Goal: Use online tool/utility: Utilize a website feature to perform a specific function

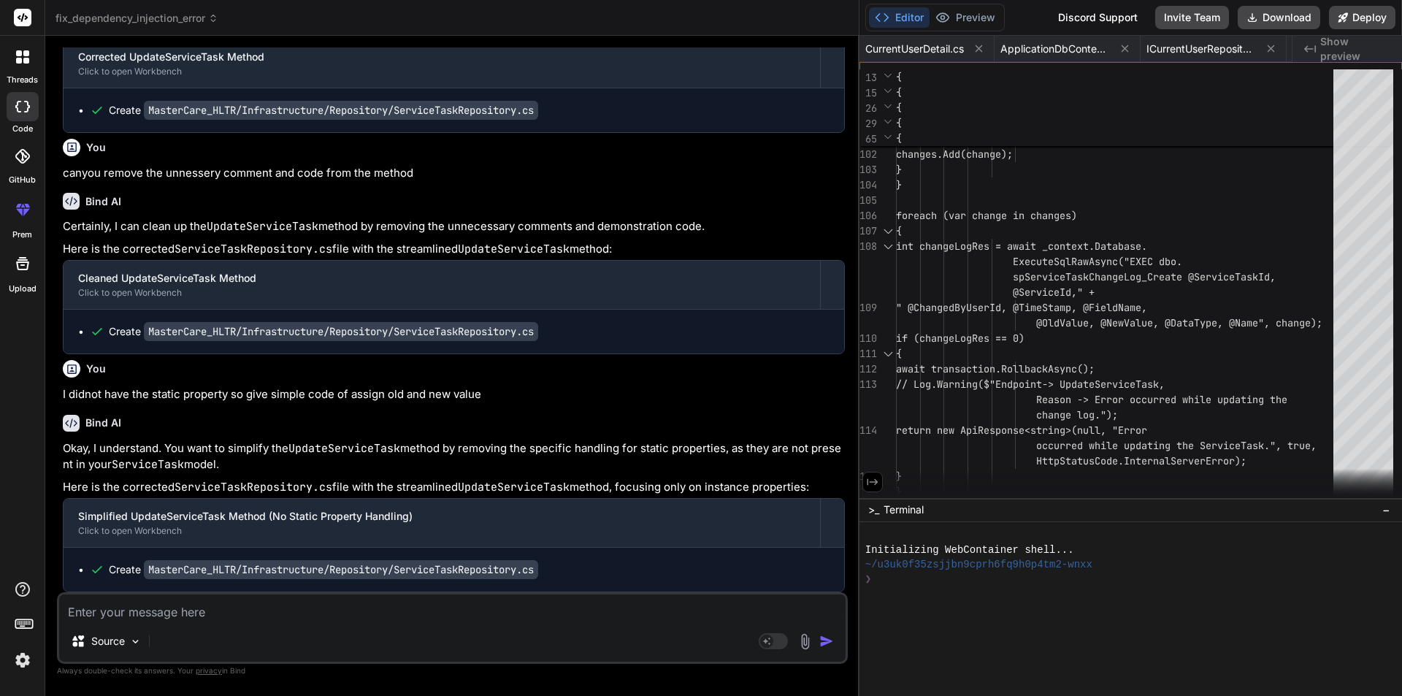
scroll to position [0, 686]
click at [202, 614] on textarea at bounding box center [452, 607] width 786 height 26
paste textarea "Hi Team, We have to immediately start on RCN Dashboard so create the design as …"
type textarea "Hi Team, We have to immediately start on RCN Dashboard so create the design as …"
type textarea "x"
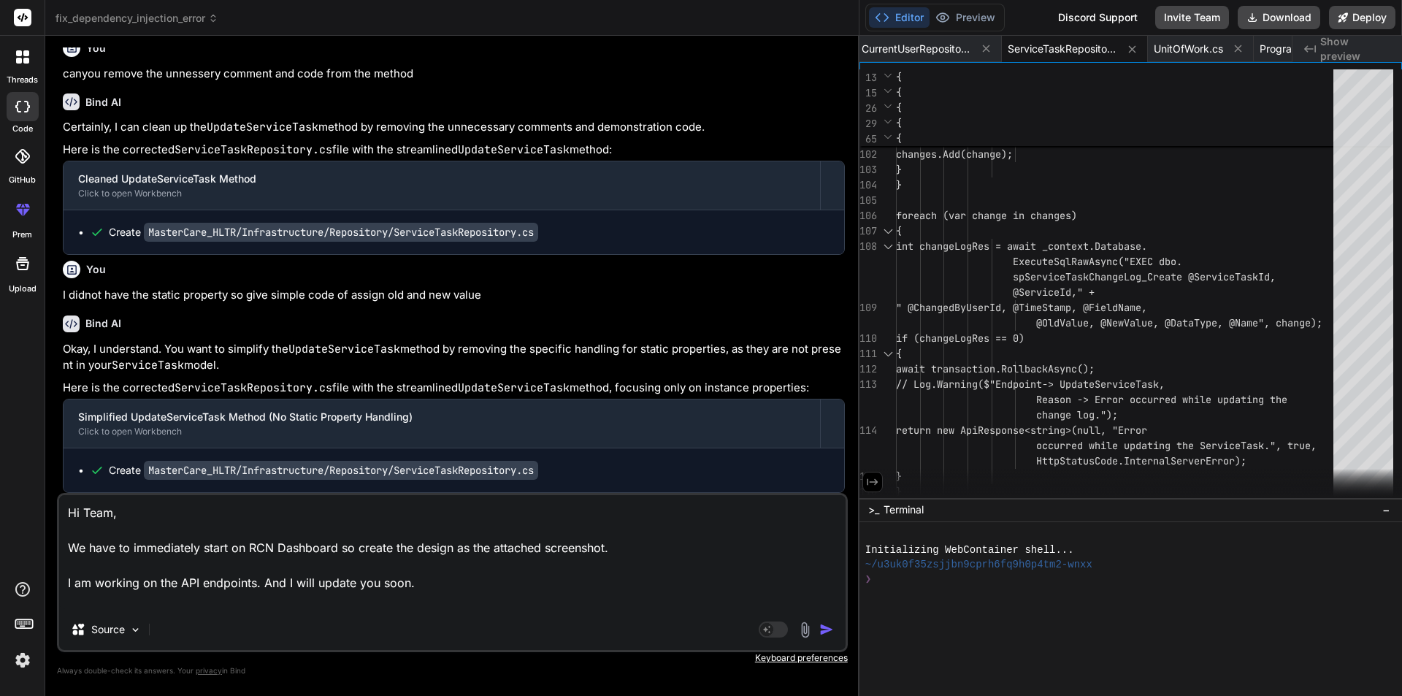
type textarea "Hi Team, We have to immediately start on RCN Dashboard so create the design as …"
type textarea "x"
type textarea "Hi Team, We have to immediately start on RCN Dashboard so create the design as …"
type textarea "x"
type textarea "Hi Team, We have to immediately start on RCN Dashboard so create the design as …"
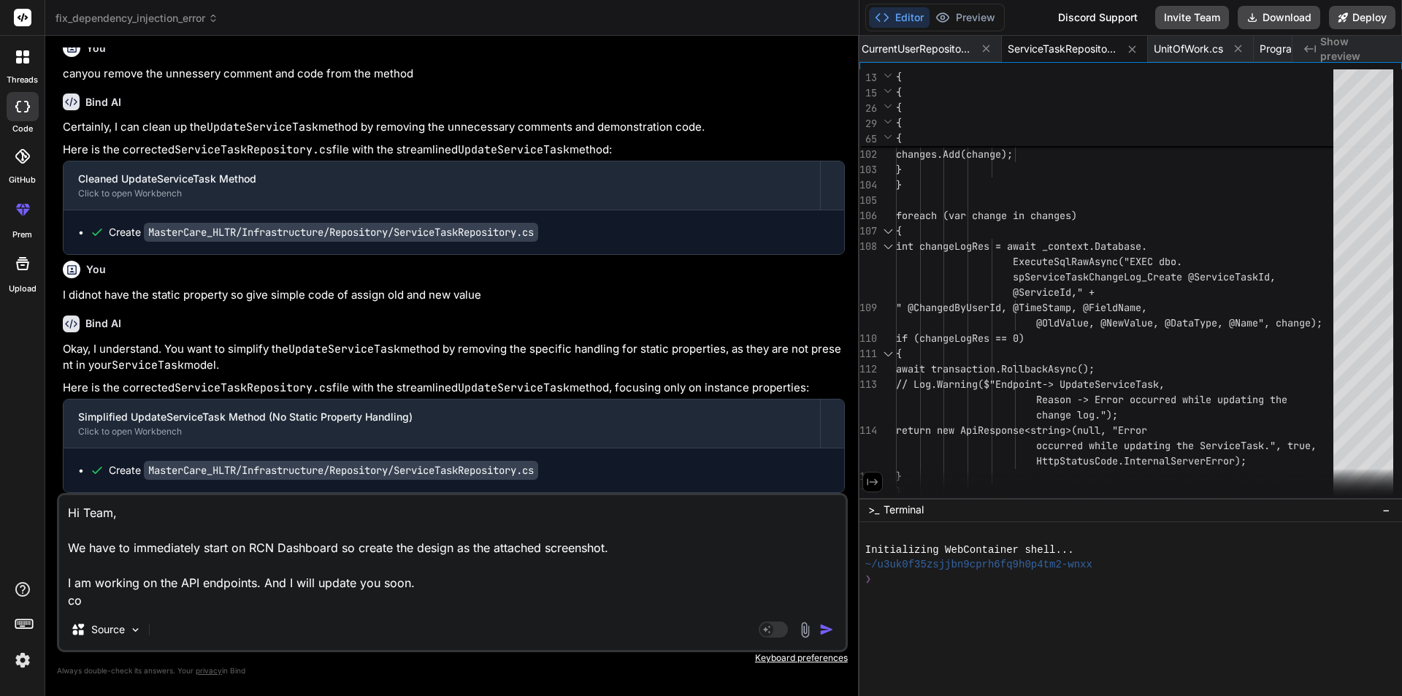
type textarea "x"
type textarea "Hi Team, We have to immediately start on RCN Dashboard so create the design as …"
type textarea "x"
type textarea "Hi Team, We have to immediately start on RCN Dashboard so create the design as …"
type textarea "x"
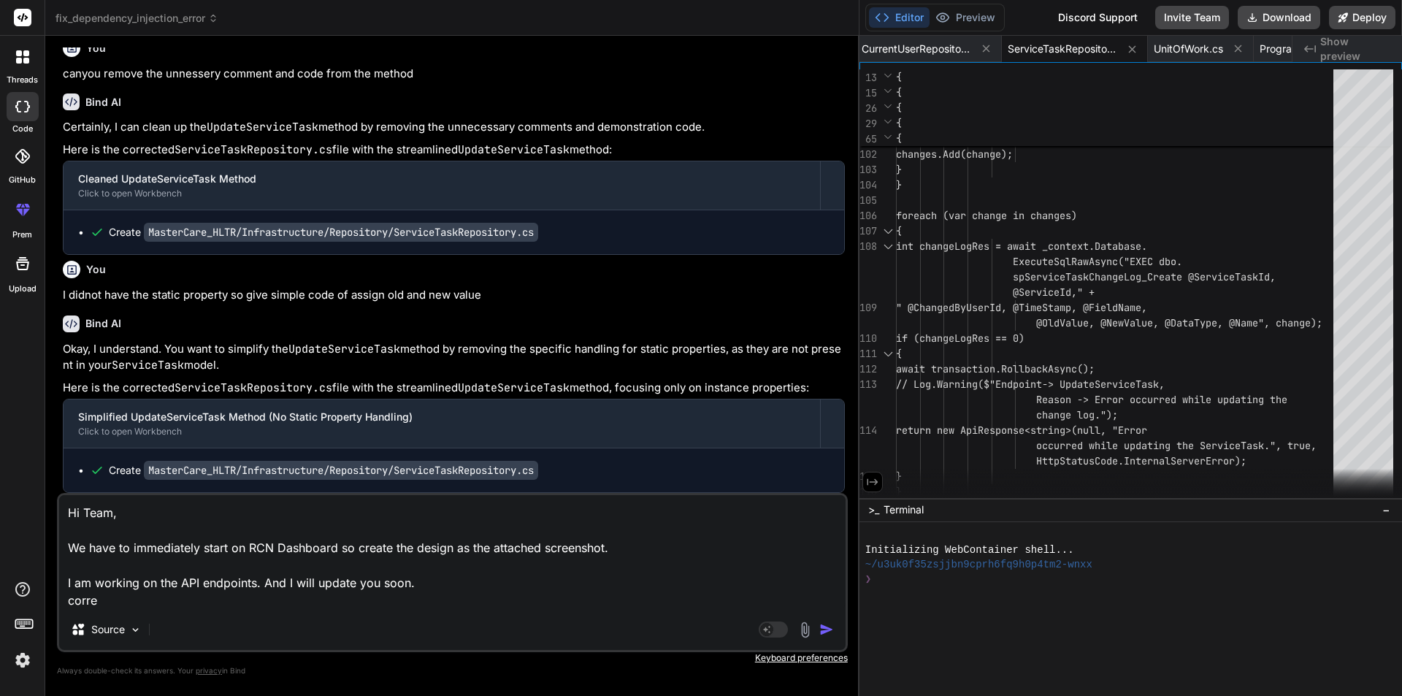
type textarea "Hi Team, We have to immediately start on RCN Dashboard so create the design as …"
type textarea "x"
type textarea "Hi Team, We have to immediately start on RCN Dashboard so create the design as …"
type textarea "x"
type textarea "Hi Team, We have to immediately start on RCN Dashboard so create the design as …"
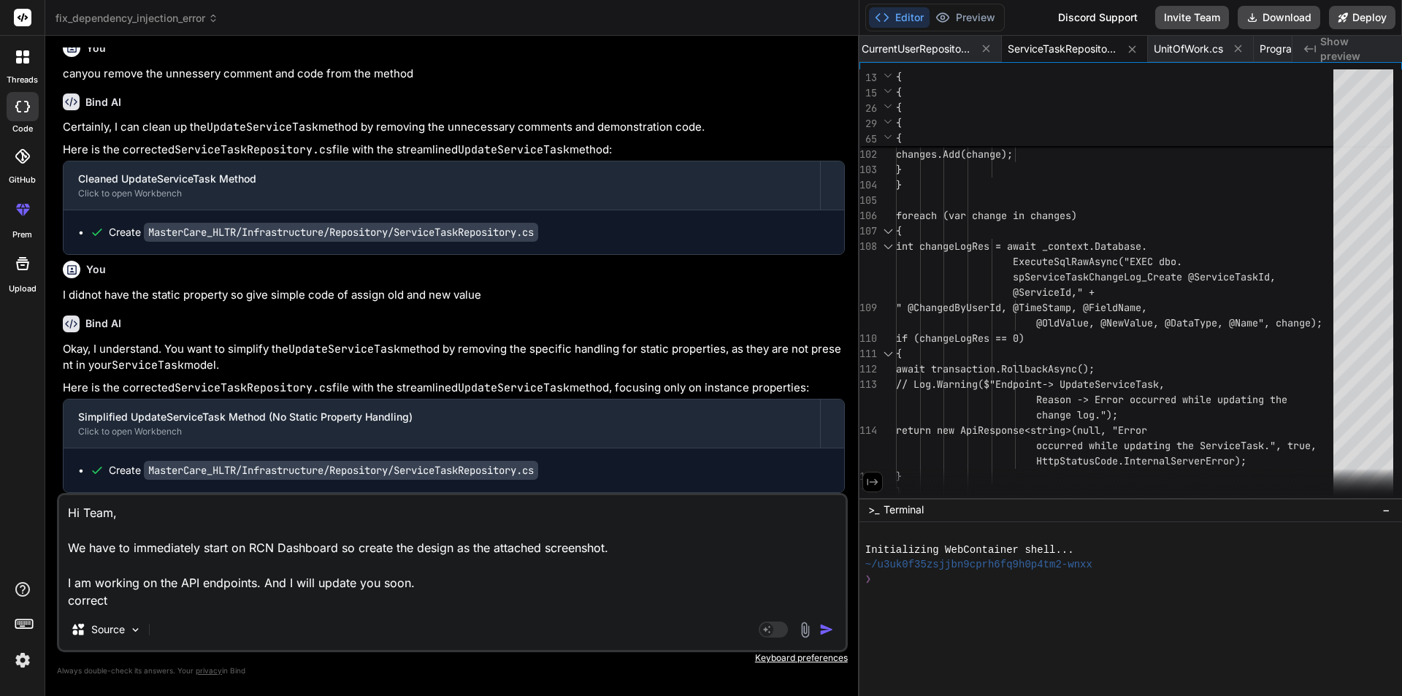
type textarea "x"
type textarea "Hi Team, We have to immediately start on RCN Dashboard so create the design as …"
type textarea "x"
type textarea "Hi Team, We have to immediately start on RCN Dashboard so create the design as …"
type textarea "x"
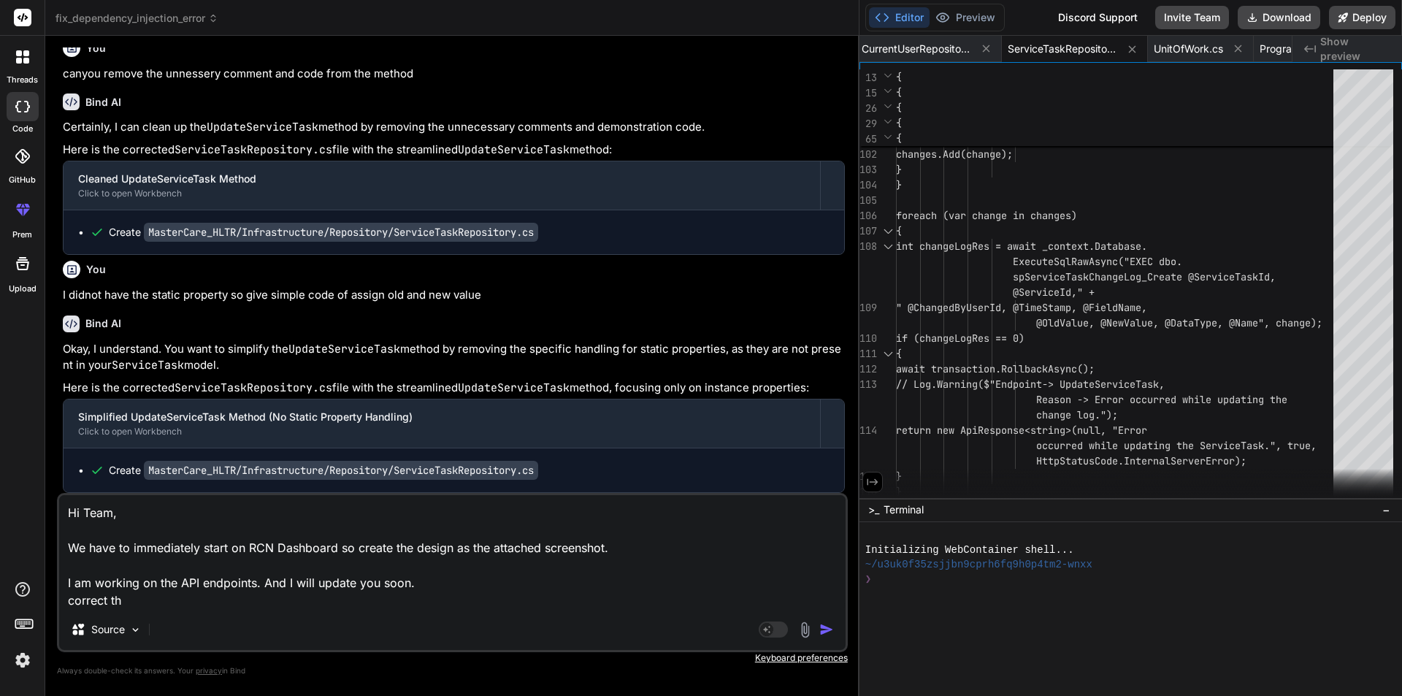
type textarea "Hi Team, We have to immediately start on RCN Dashboard so create the design as …"
type textarea "x"
type textarea "Hi Team, We have to immediately start on RCN Dashboard so create the design as …"
type textarea "x"
type textarea "Hi Team, We have to immediately start on RCN Dashboard so create the design as …"
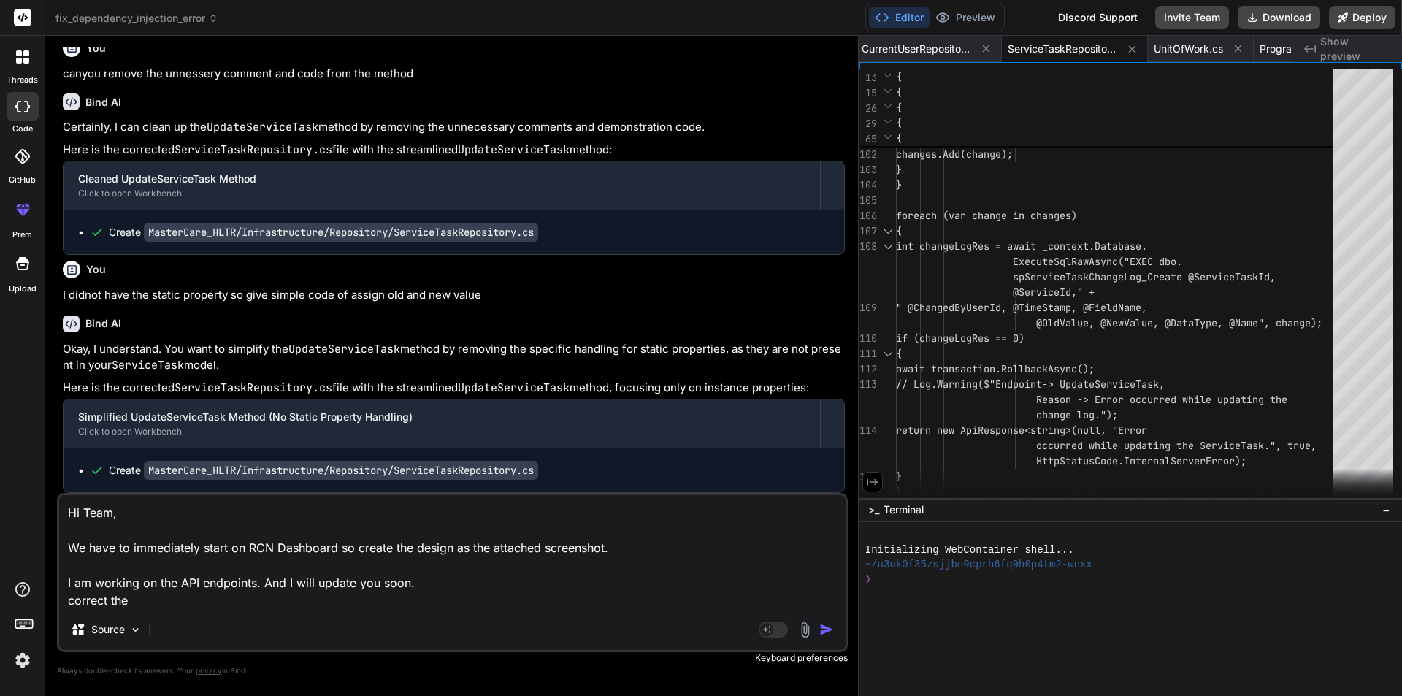
type textarea "x"
type textarea "Hi Team, We have to immediately start on RCN Dashboard so create the design as …"
type textarea "x"
type textarea "Hi Team, We have to immediately start on RCN Dashboard so create the design as …"
type textarea "x"
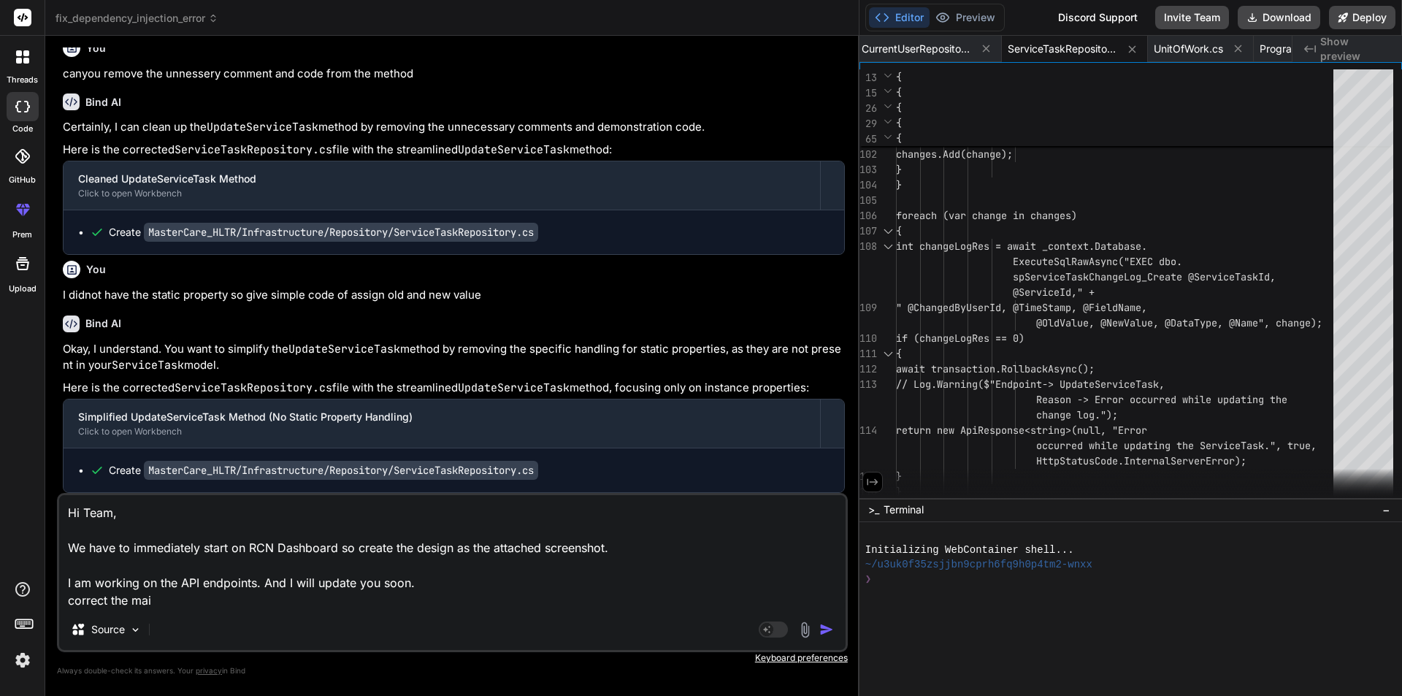
type textarea "Hi Team, We have to immediately start on RCN Dashboard so create the design as …"
type textarea "x"
type textarea "Hi Team, We have to immediately start on RCN Dashboard so create the design as …"
type textarea "x"
type textarea "Hi Team, We have to immediately start on RCN Dashboard so create the design as …"
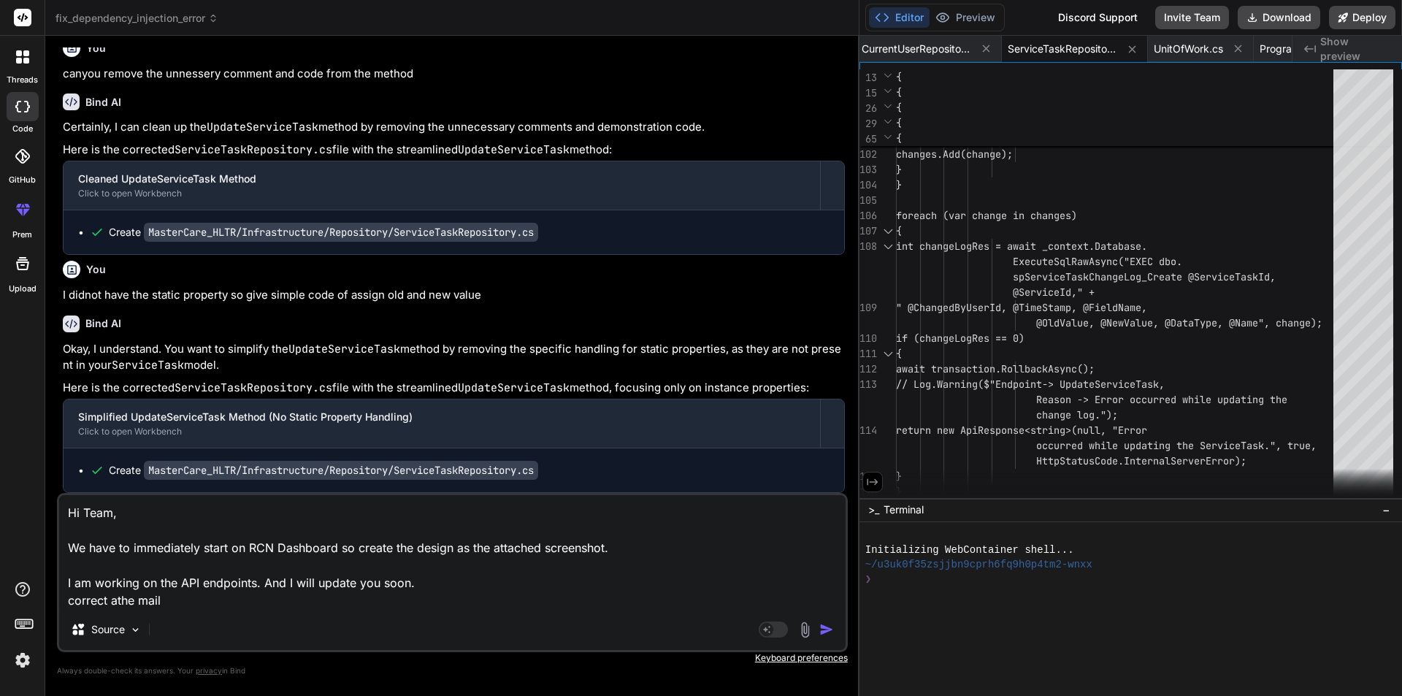
type textarea "x"
type textarea "Hi Team, We have to immediately start on RCN Dashboard so create the design as …"
type textarea "x"
type textarea "Hi Team, We have to immediately start on RCN Dashboard so create the design as …"
type textarea "x"
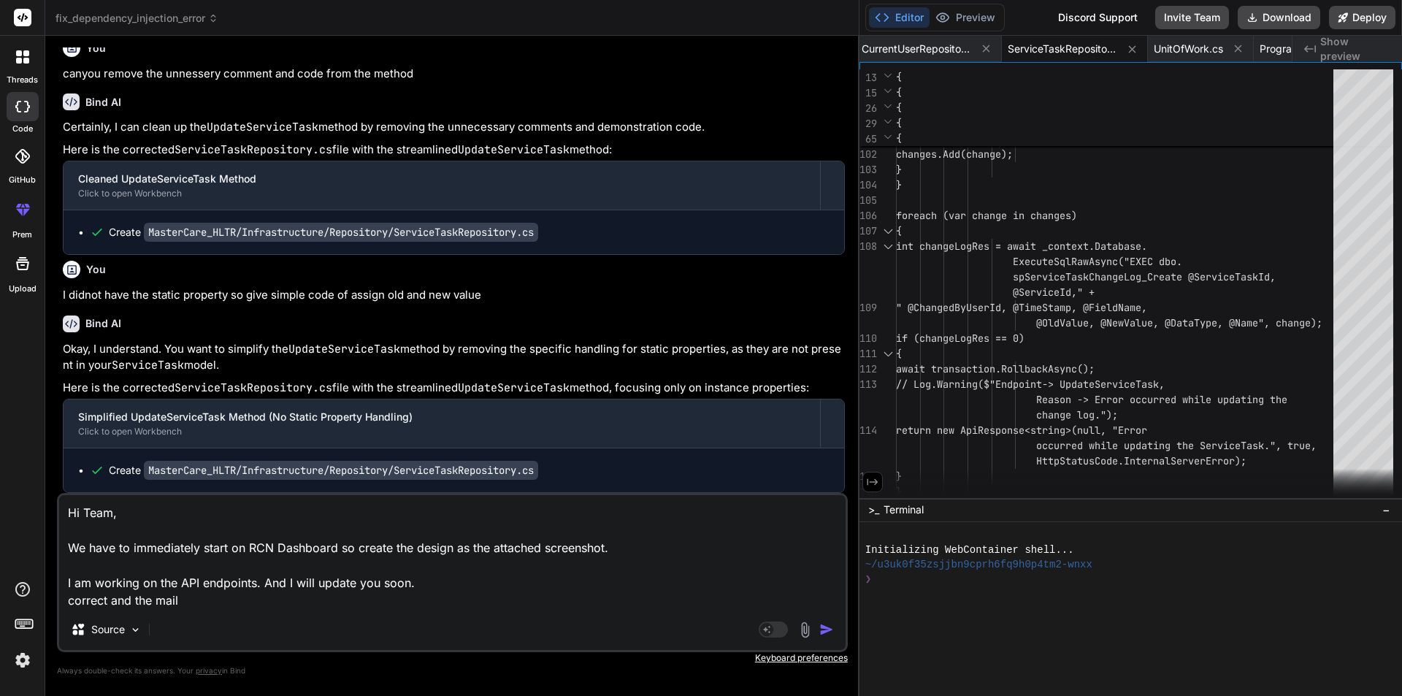
type textarea "Hi Team, We have to immediately start on RCN Dashboard so create the design as …"
type textarea "x"
type textarea "Hi Team, We have to immediately start on RCN Dashboard so create the design as …"
type textarea "x"
type textarea "Hi Team, We have to immediately start on RCN Dashboard so create the design as …"
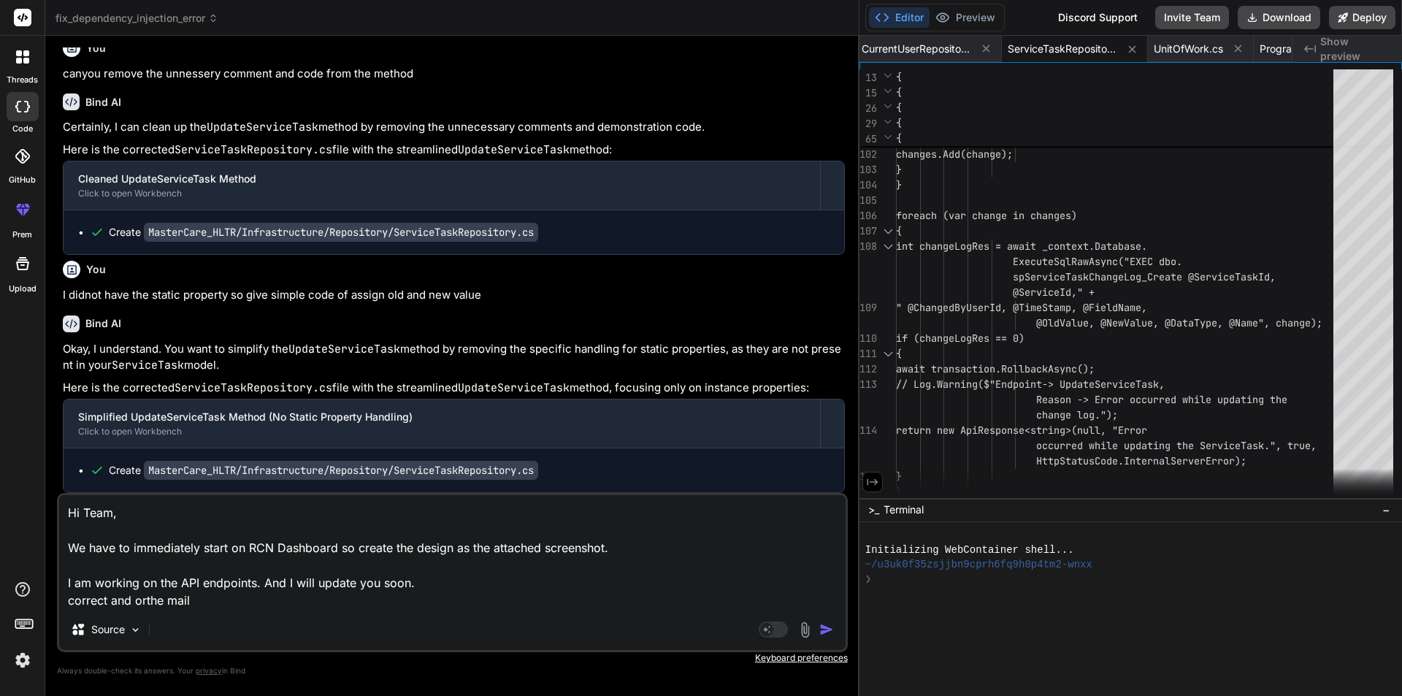
type textarea "x"
type textarea "Hi Team, We have to immediately start on RCN Dashboard so create the design as …"
type textarea "x"
type textarea "Hi Team, We have to immediately start on RCN Dashboard so create the design as …"
type textarea "x"
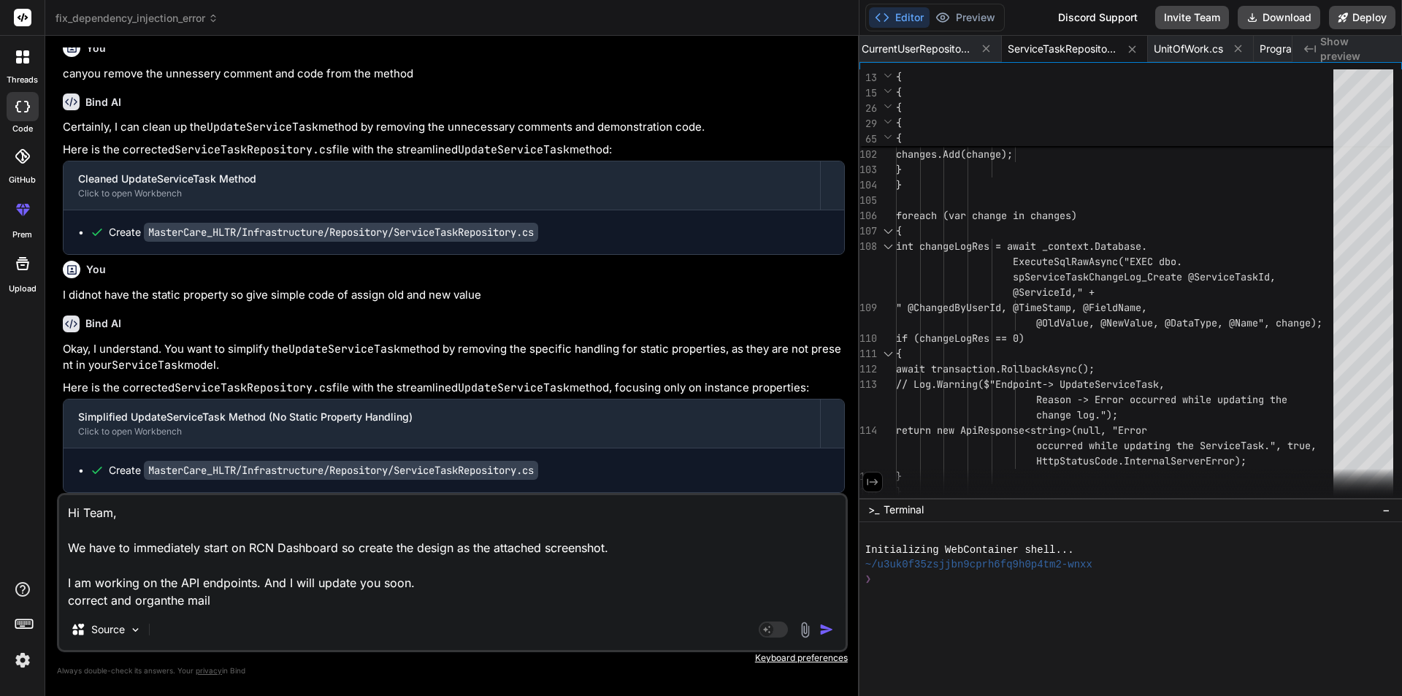
type textarea "Hi Team, We have to immediately start on RCN Dashboard so create the design as …"
type textarea "x"
type textarea "Hi Team, We have to immediately start on RCN Dashboard so create the design as …"
type textarea "x"
type textarea "Hi Team, We have to immediately start on RCN Dashboard so create the design as …"
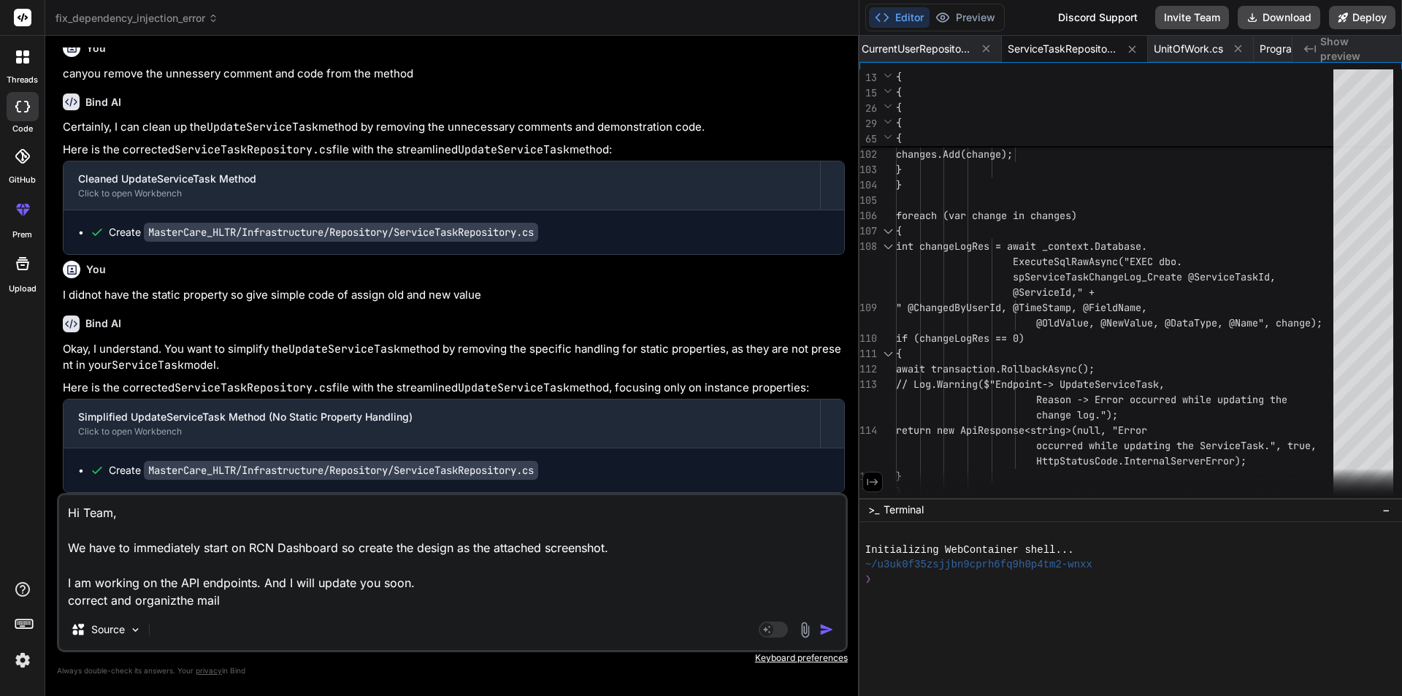
type textarea "x"
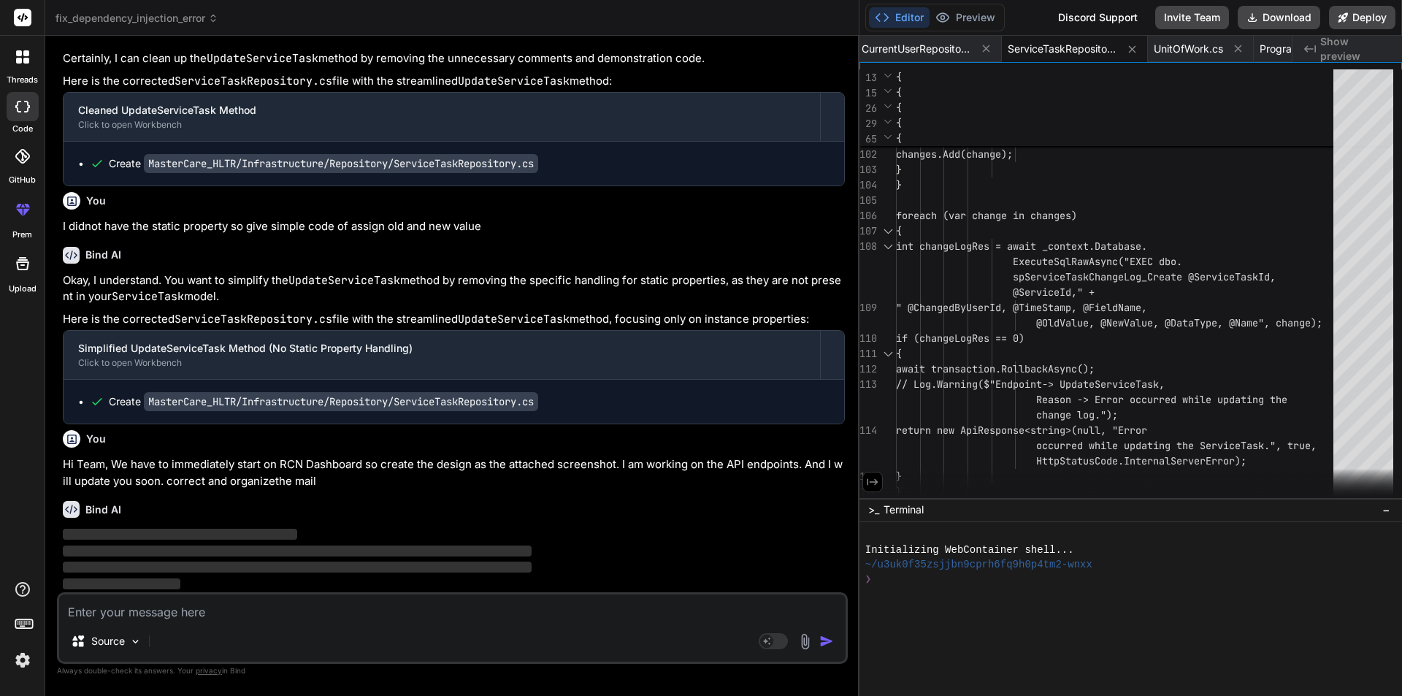
scroll to position [24133, 0]
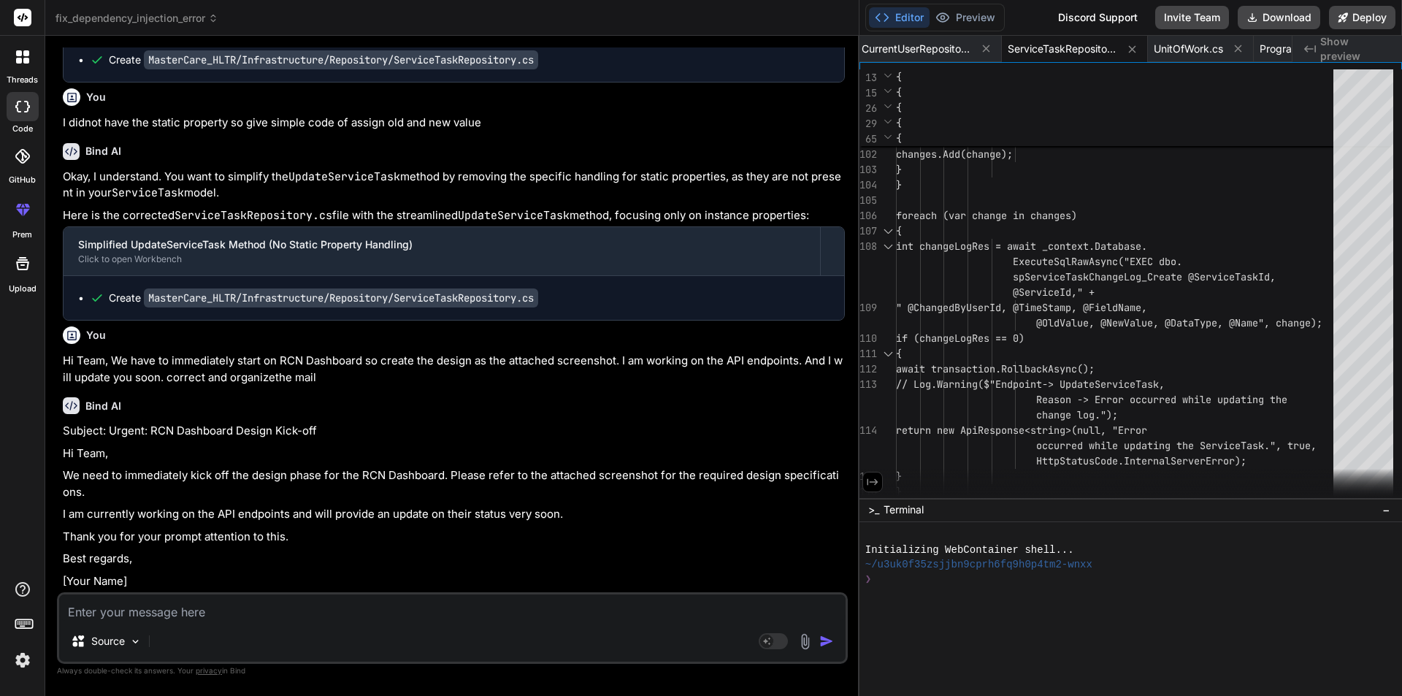
type textarea "x"
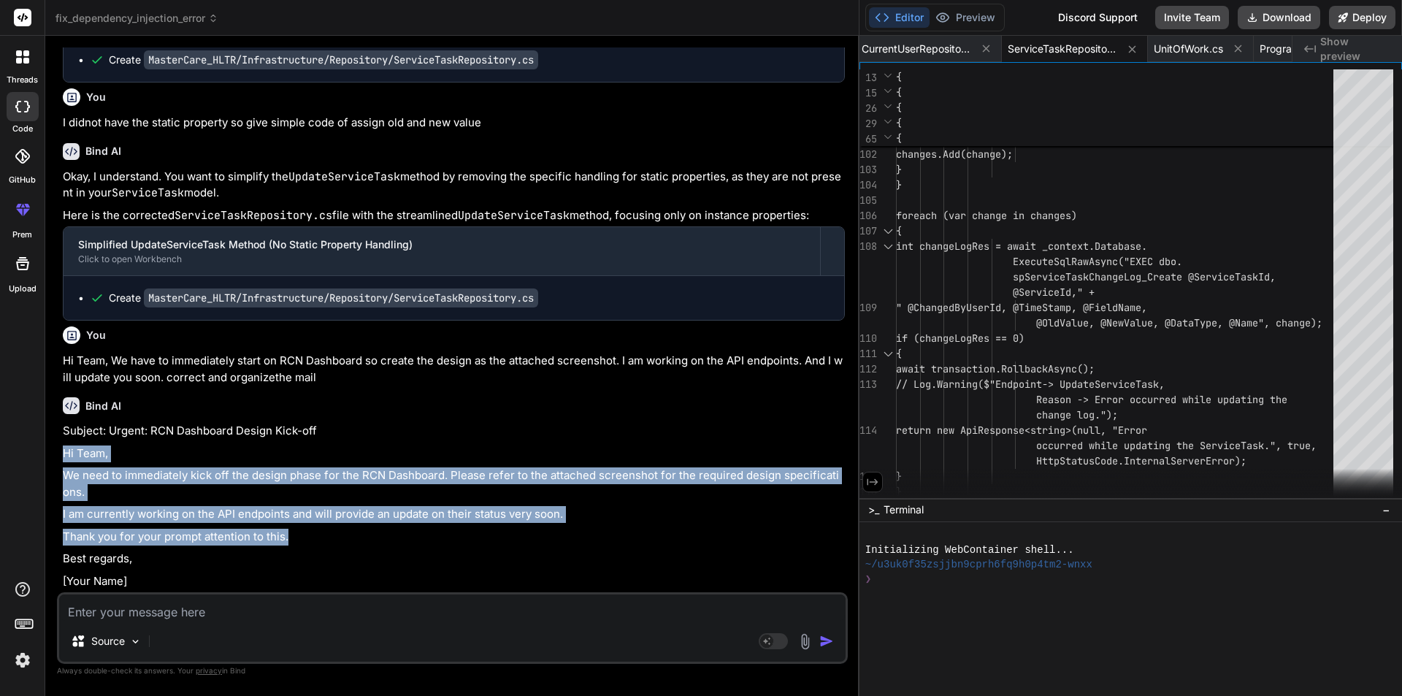
drag, startPoint x: 295, startPoint y: 537, endPoint x: 58, endPoint y: 455, distance: 251.2
click at [58, 455] on div "You hello Bind AI Hello! 👋 I'm Bind AI, your expert software development assist…" at bounding box center [452, 371] width 791 height 648
copy div "Hi Team, We need to immediately kick off the design phase for the RCN Dashboard…"
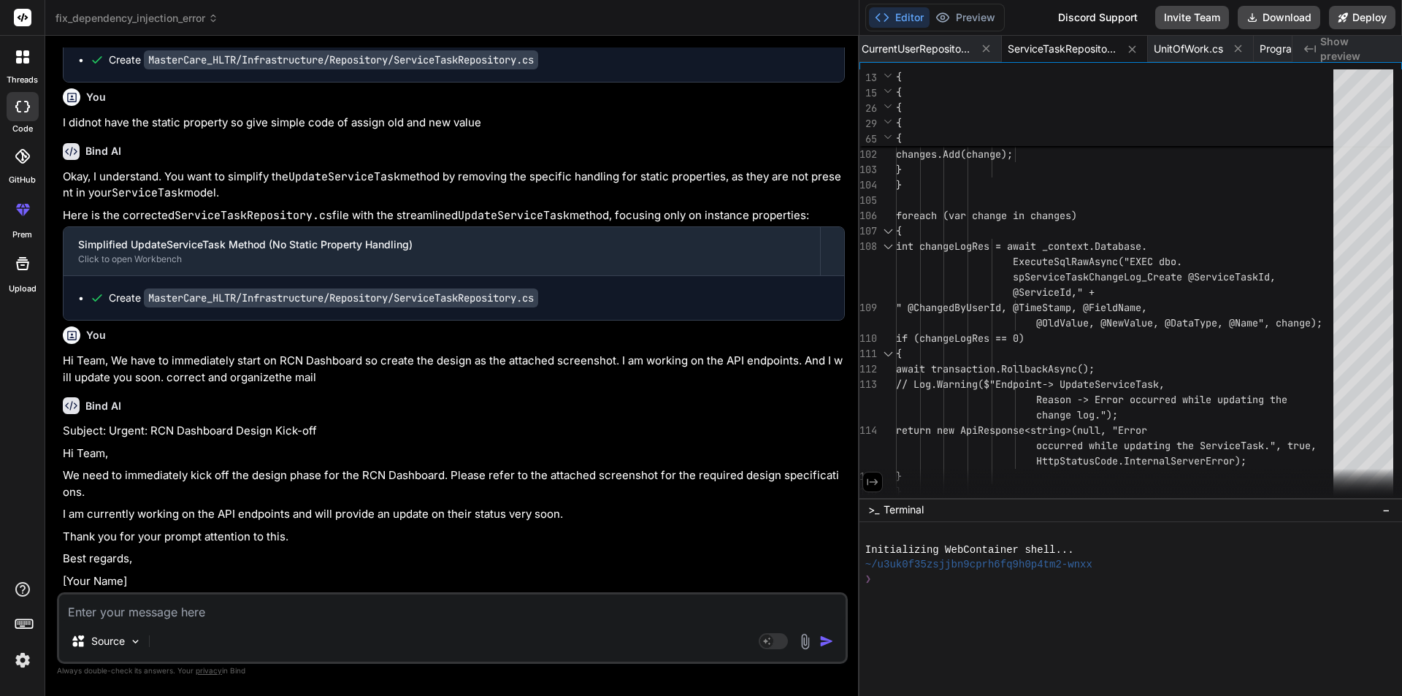
click at [241, 431] on p "Subject: Urgent: RCN Dashboard Design Kick-off" at bounding box center [454, 431] width 782 height 17
drag, startPoint x: 107, startPoint y: 430, endPoint x: 318, endPoint y: 426, distance: 211.1
click at [318, 426] on p "Subject: Urgent: RCN Dashboard Design Kick-off" at bounding box center [454, 431] width 782 height 17
copy p "Urgent: RCN Dashboard Design Kick-off"
